Goal: Find specific page/section

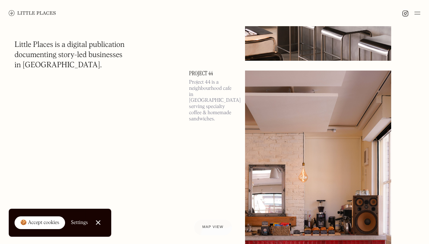
scroll to position [3584, 0]
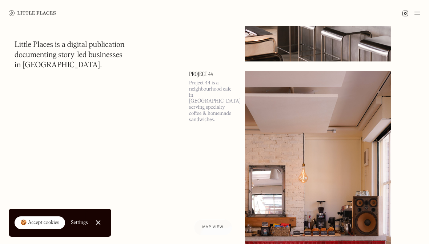
click at [219, 226] on span "Map view" at bounding box center [213, 227] width 21 height 4
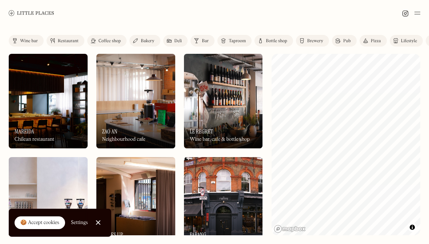
click at [70, 43] on link "Restaurant" at bounding box center [66, 41] width 38 height 12
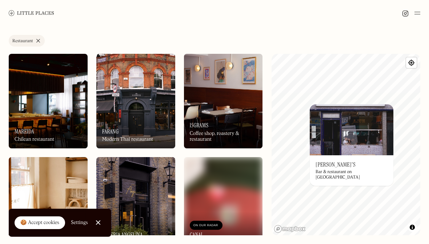
click at [269, 166] on div "Label Restaurant Wine bar Restaurant Coffee shop Bakery Deli Bar Taproom Bottle…" at bounding box center [214, 135] width 429 height 218
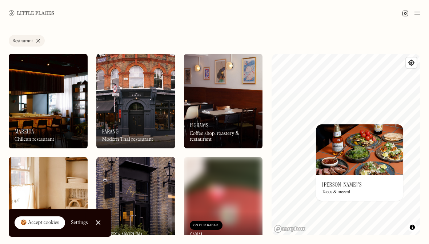
click at [372, 154] on img at bounding box center [359, 149] width 87 height 51
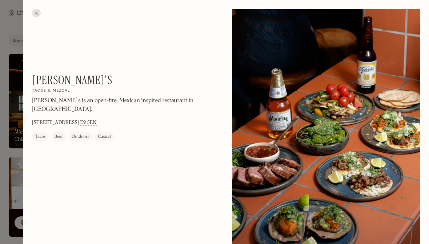
click at [40, 15] on div at bounding box center [36, 13] width 9 height 9
